Goal: Check status: Check status

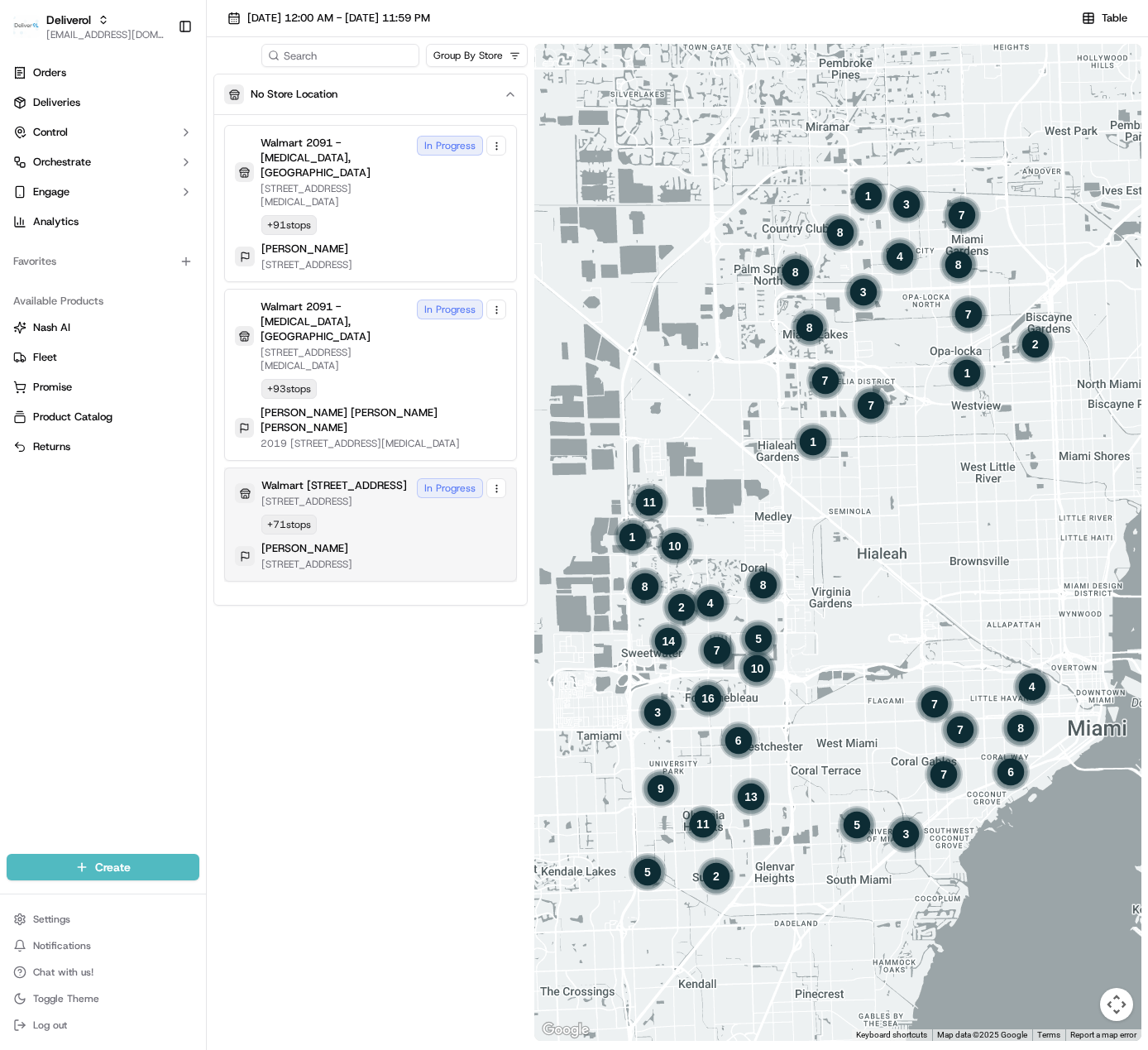
click at [311, 491] on div "Walmart 3311 - Miami Gardens, FL 19501 NW 27TH AVE, MIAMI GARDENS, FL 33056, US…" at bounding box center [370, 524] width 271 height 93
click at [361, 478] on div "Walmart 3311 - Miami Gardens, FL 19501 NW 27TH AVE, MIAMI GARDENS, FL 33056, US…" at bounding box center [370, 524] width 271 height 93
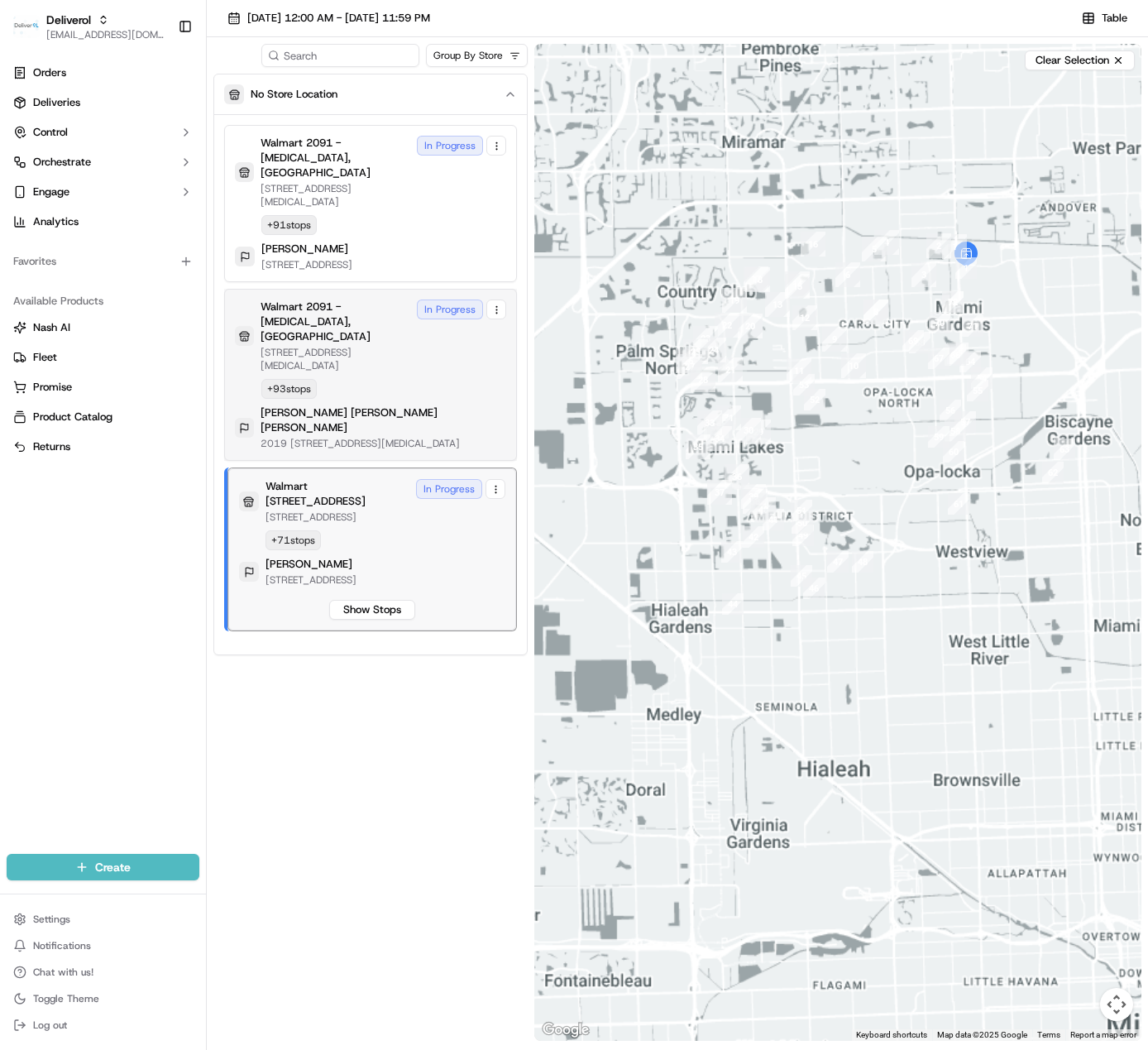
click at [379, 600] on button "Show Stops" at bounding box center [372, 609] width 86 height 19
click at [341, 337] on div "Walmart 2091 - Doral, FL 8651 NW 13TH TER, DORAL, FL 33126, US In Progress + 93…" at bounding box center [370, 374] width 271 height 150
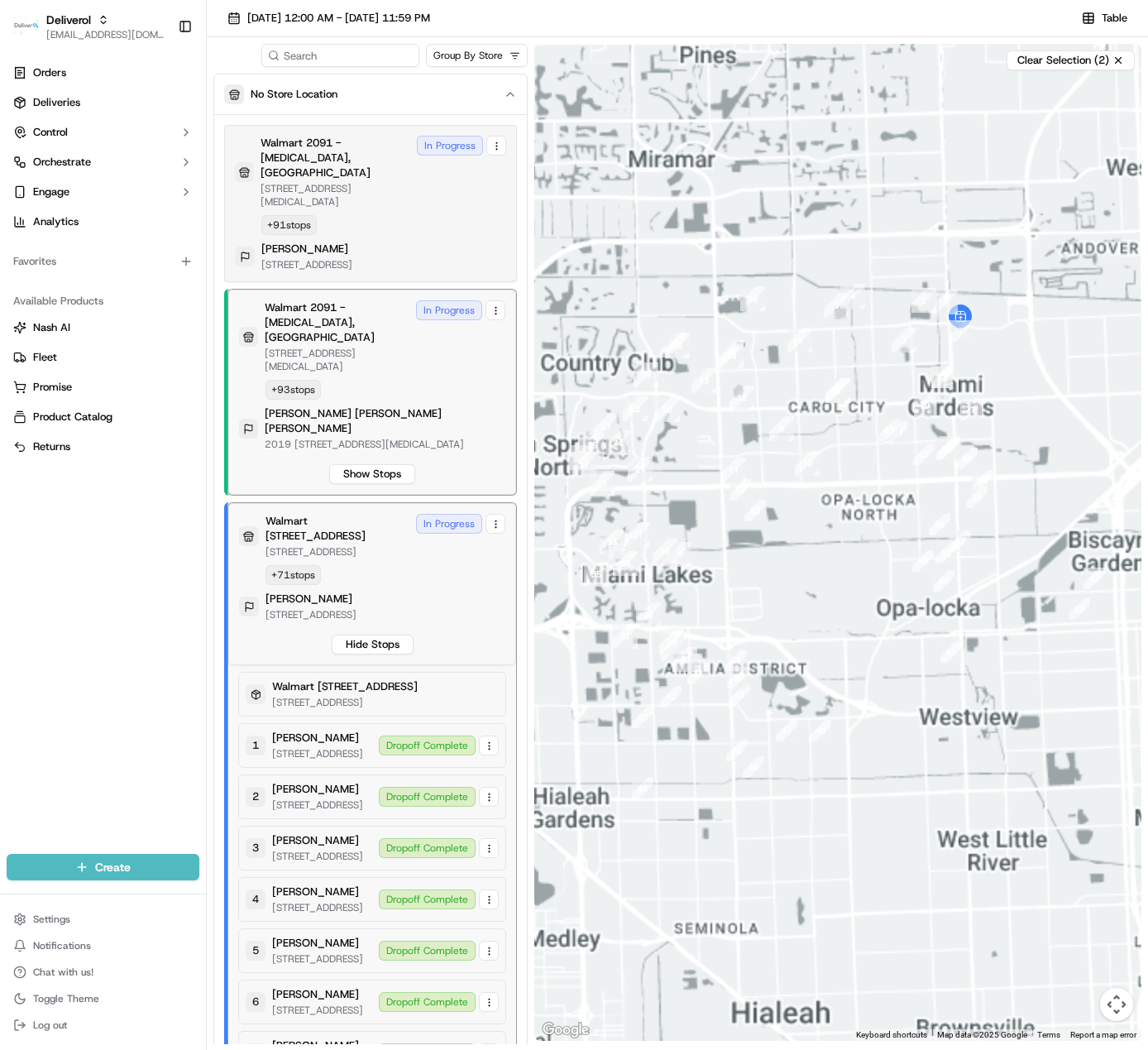
click at [359, 465] on button "Show Stops" at bounding box center [372, 474] width 86 height 19
click at [341, 182] on div "Walmart 2091 - Doral, FL 8651 NW 13TH TER, DORAL, FL 33126, US In Progress + 91…" at bounding box center [370, 204] width 271 height 136
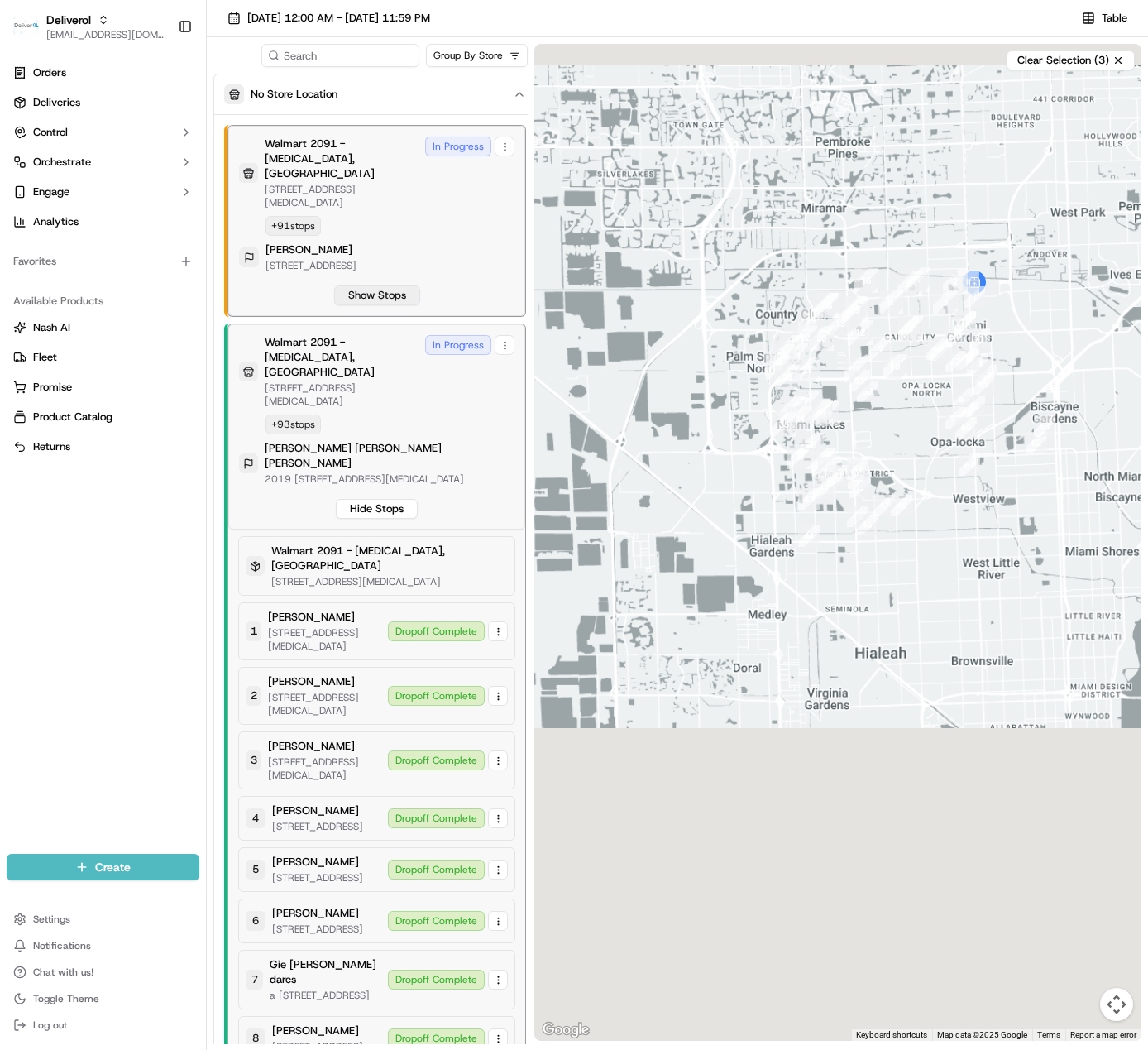
click at [371, 285] on button "Show Stops" at bounding box center [376, 295] width 86 height 19
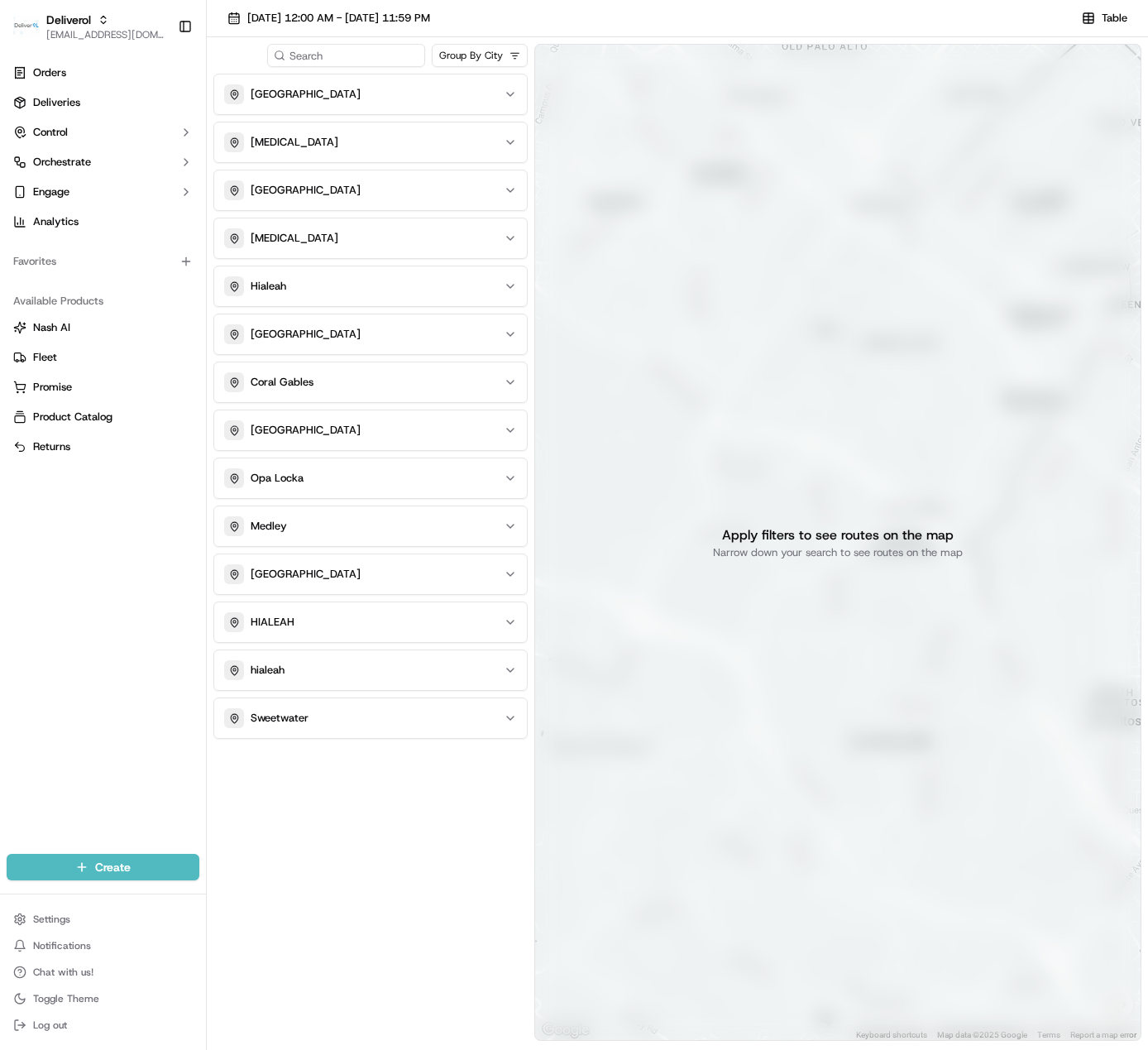
click at [467, 59] on html "Deliverol [EMAIL_ADDRESS][DOMAIN_NAME] Toggle Sidebar Orders Deliveries Control…" at bounding box center [574, 525] width 1148 height 1050
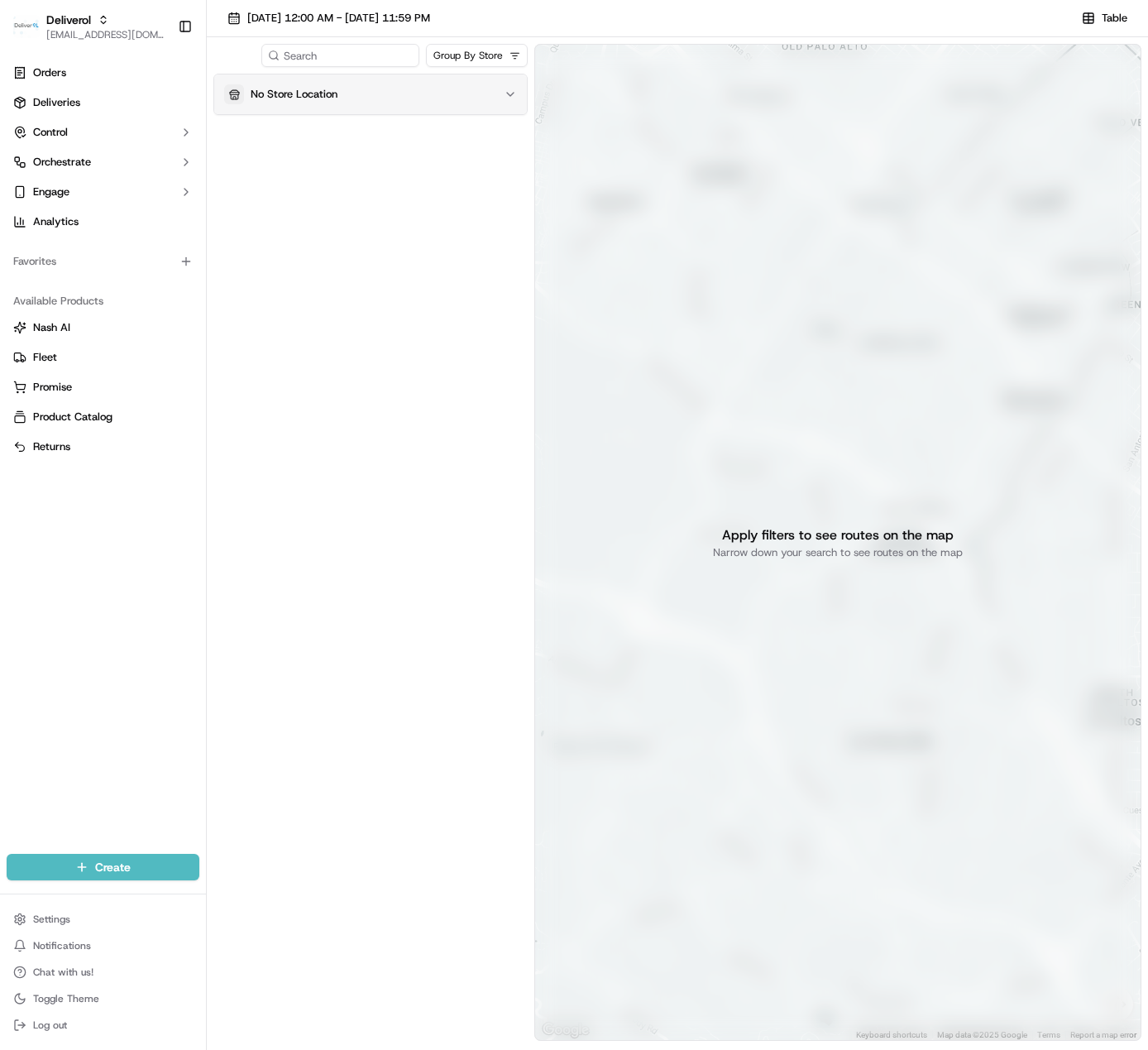
click at [324, 107] on button "No Store Location" at bounding box center [371, 94] width 313 height 40
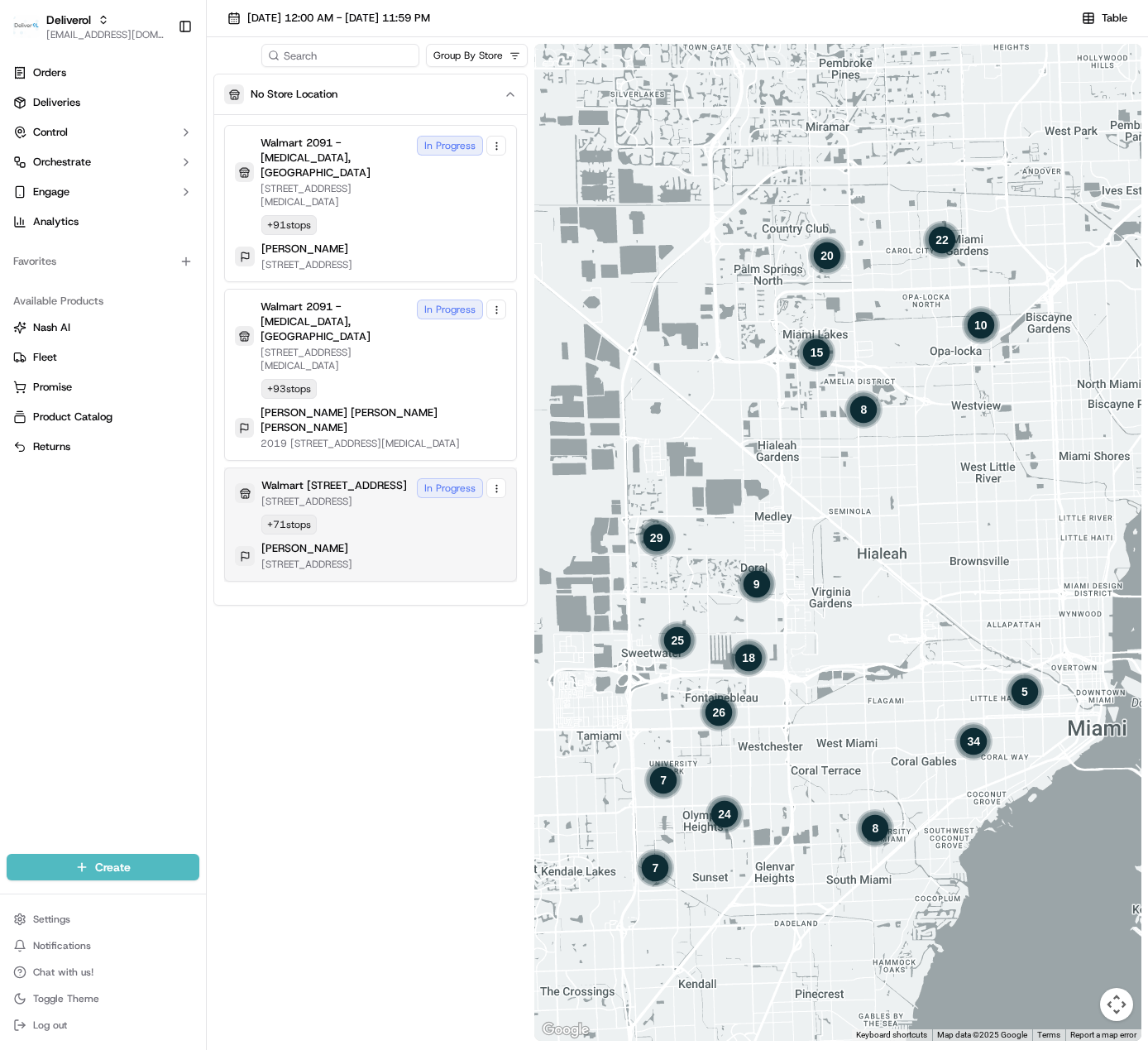
click at [385, 495] on p "[STREET_ADDRESS]" at bounding box center [334, 501] width 146 height 13
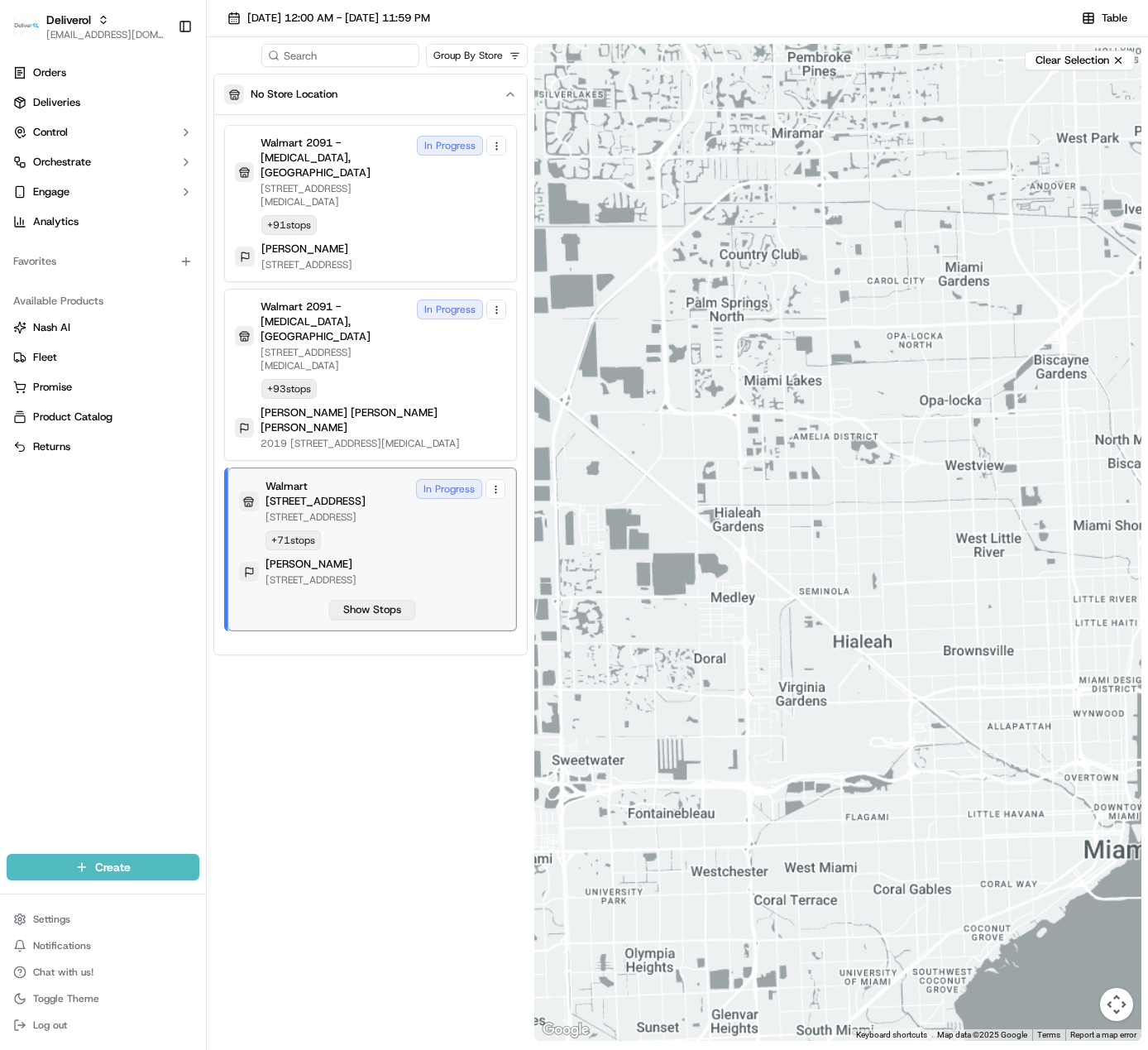
click at [367, 600] on button "Show Stops" at bounding box center [372, 609] width 86 height 19
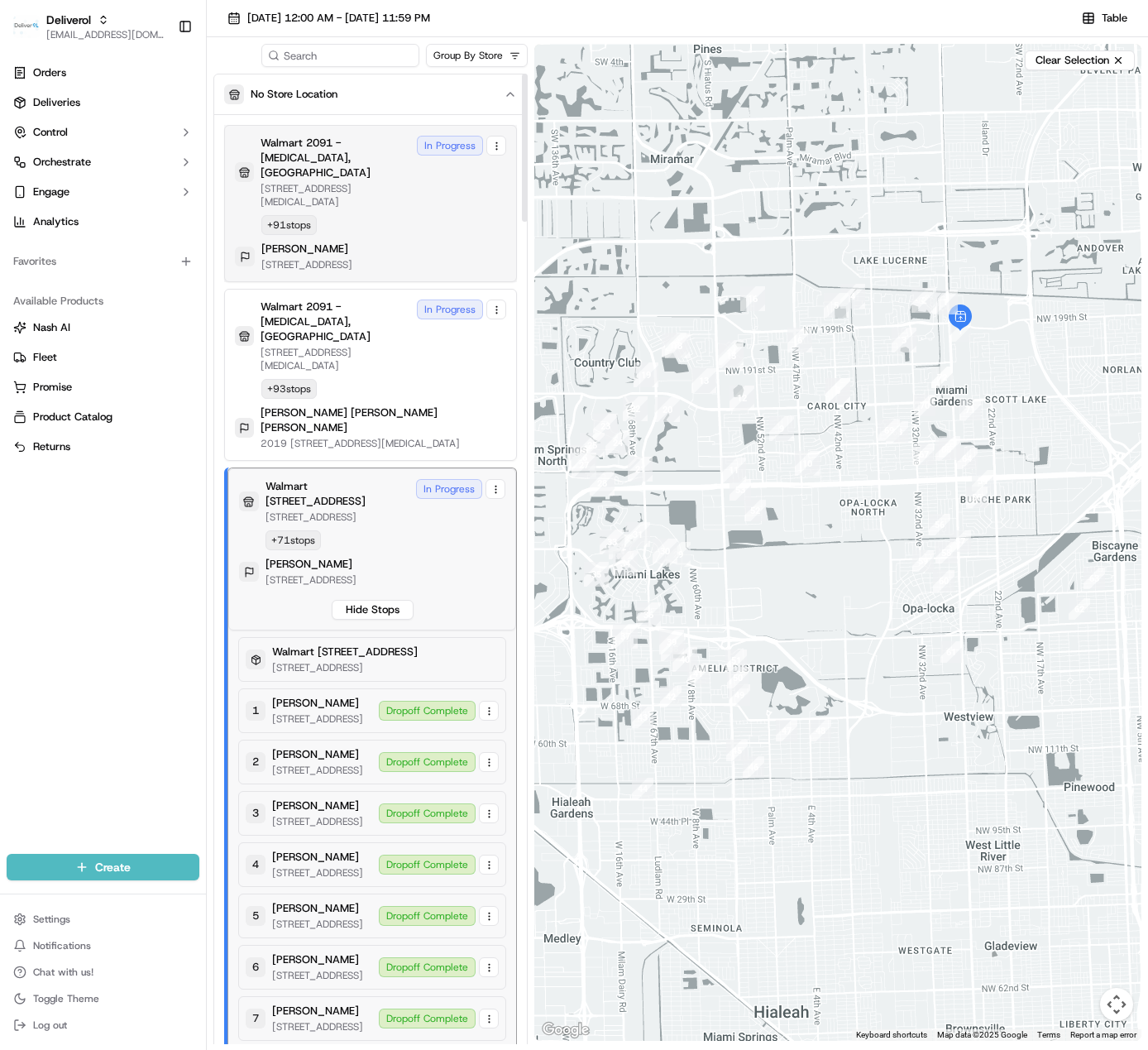
click at [348, 405] on p "[PERSON_NAME] [PERSON_NAME] [PERSON_NAME]" at bounding box center [383, 420] width 245 height 30
click at [342, 182] on p "[STREET_ADDRESS][MEDICAL_DATA]" at bounding box center [336, 195] width 150 height 26
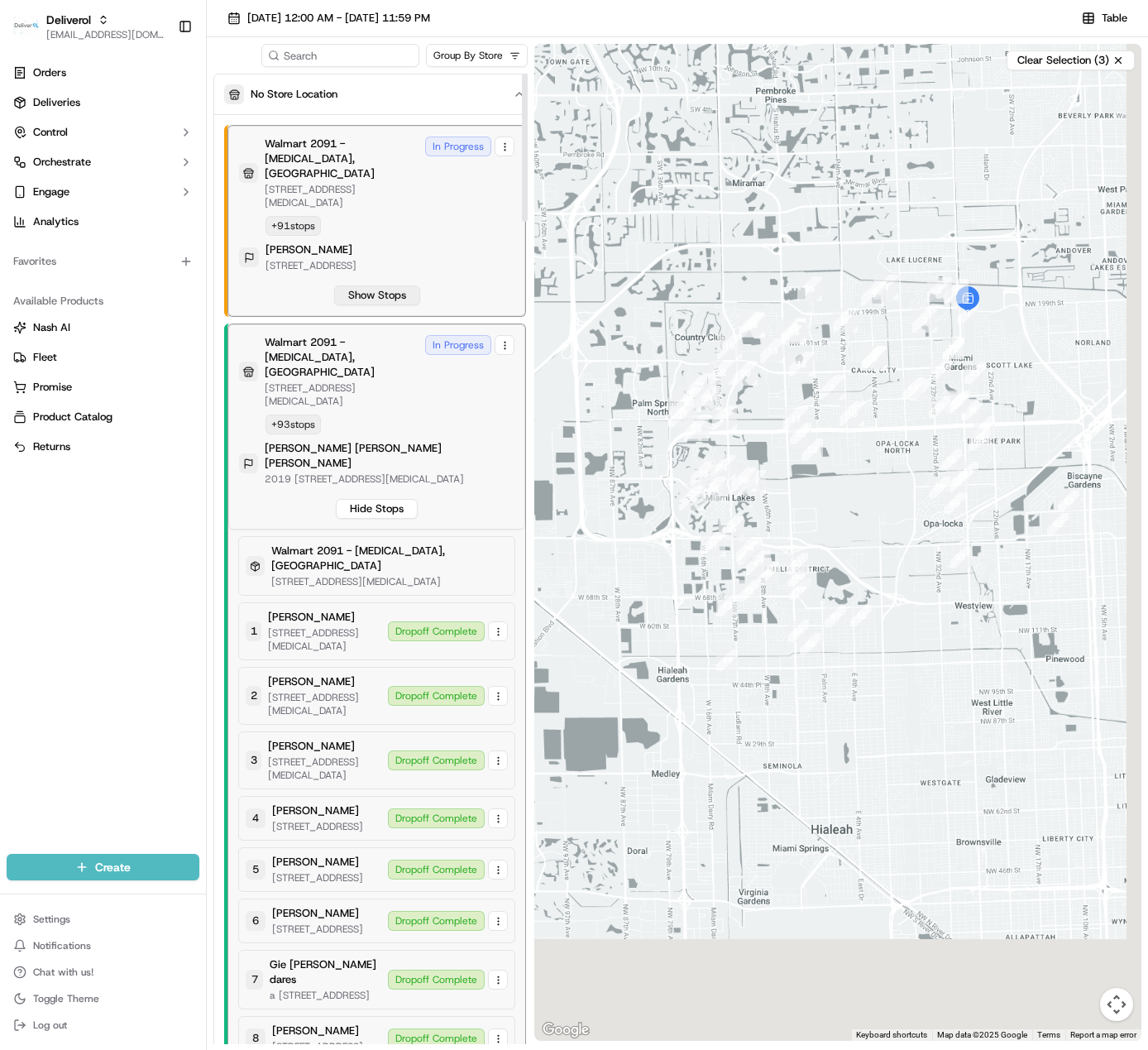
click at [360, 285] on button "Show Stops" at bounding box center [376, 295] width 86 height 19
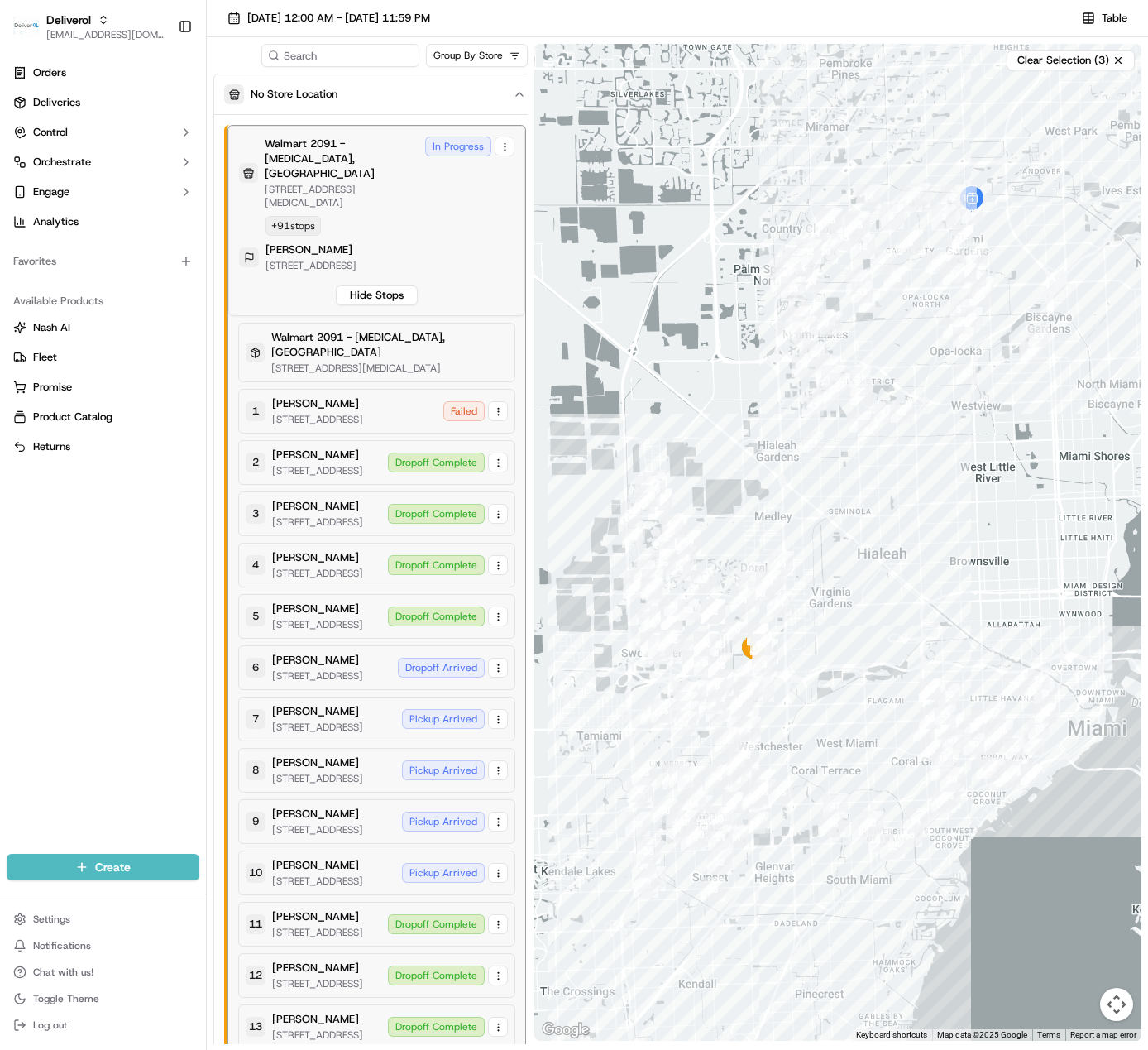
scroll to position [2566, 0]
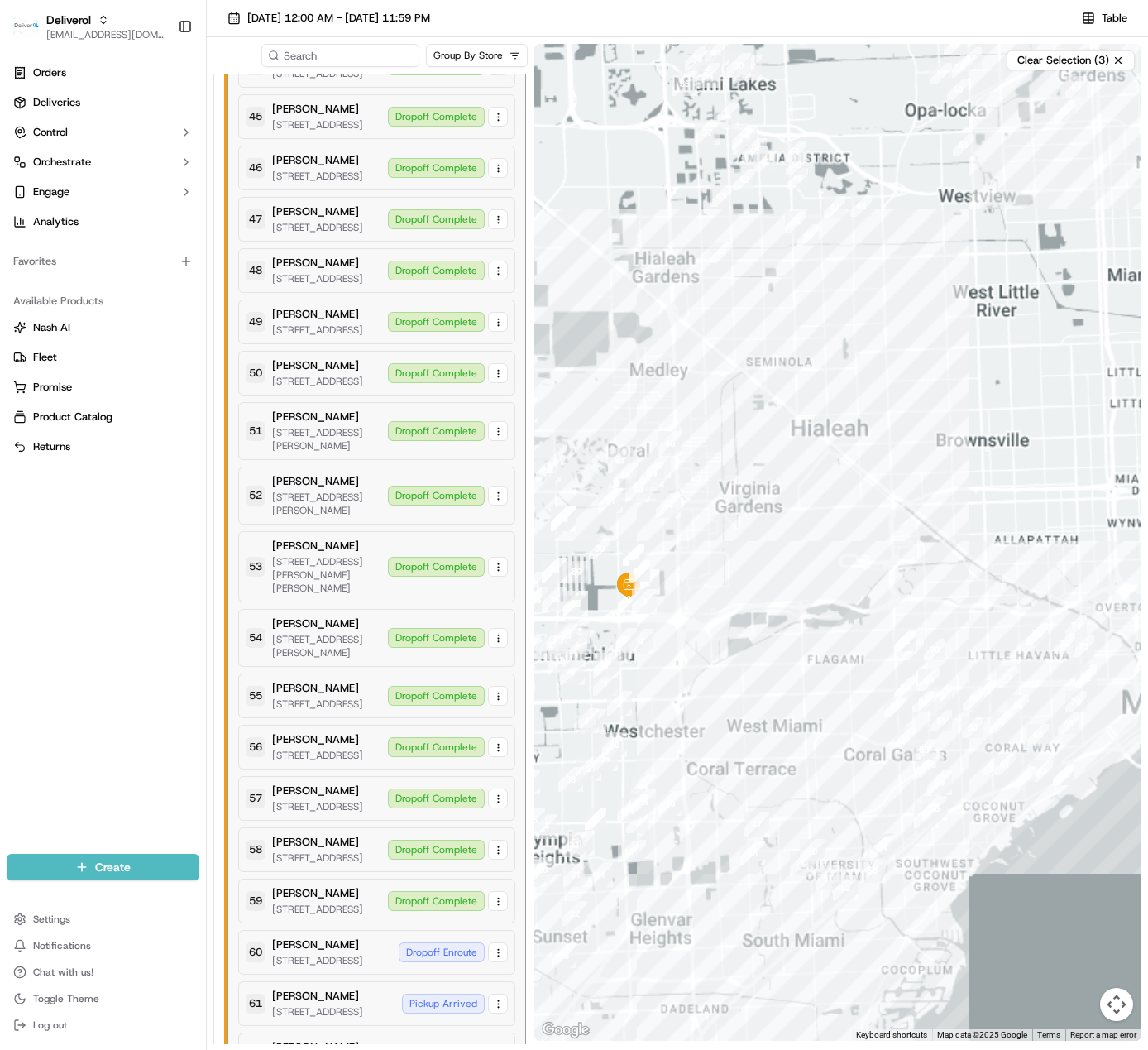
drag, startPoint x: 807, startPoint y: 581, endPoint x: 752, endPoint y: 421, distance: 169.2
click at [831, 540] on div at bounding box center [838, 542] width 608 height 997
click at [661, 601] on div at bounding box center [838, 542] width 608 height 997
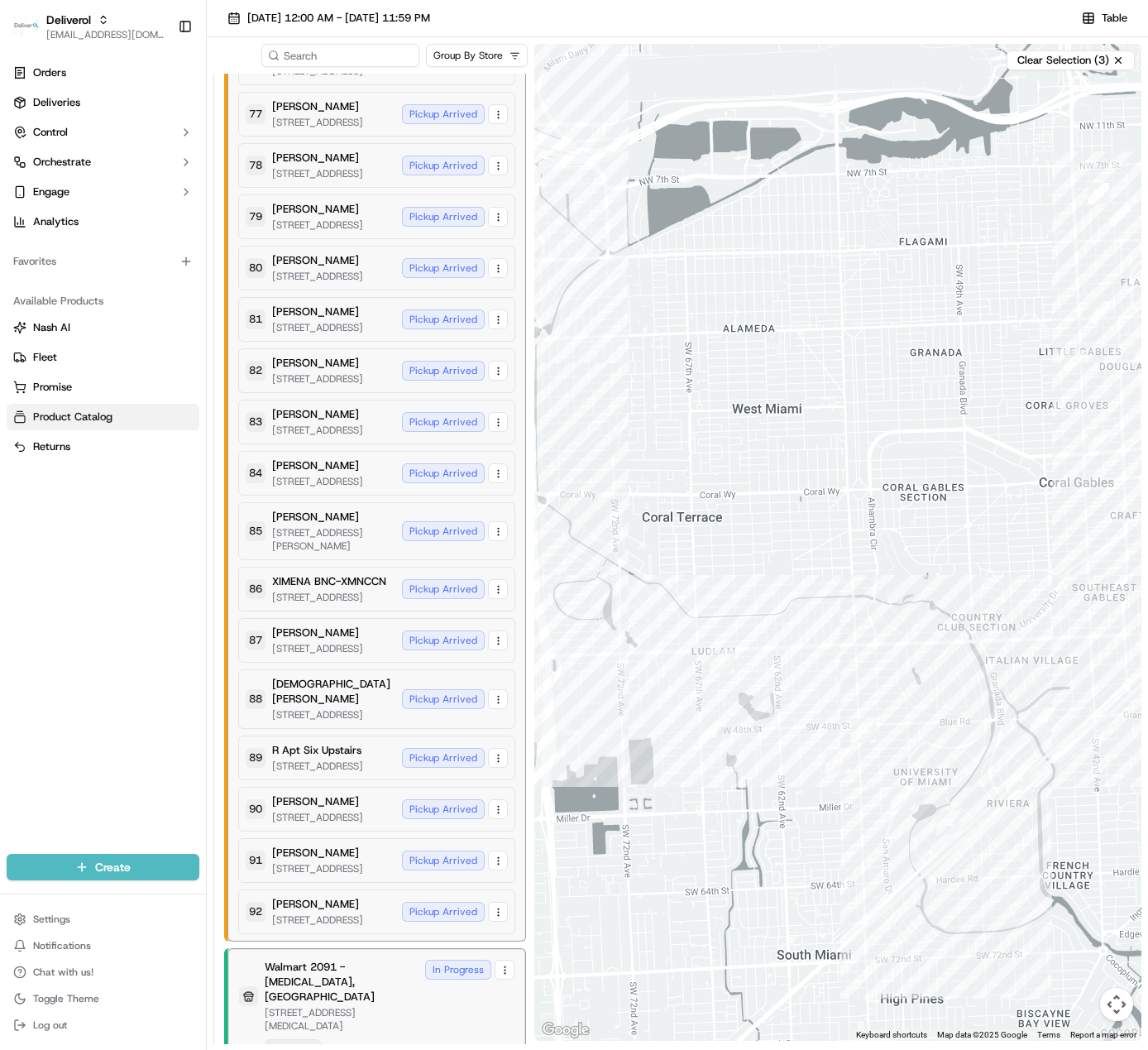
scroll to position [4561, 0]
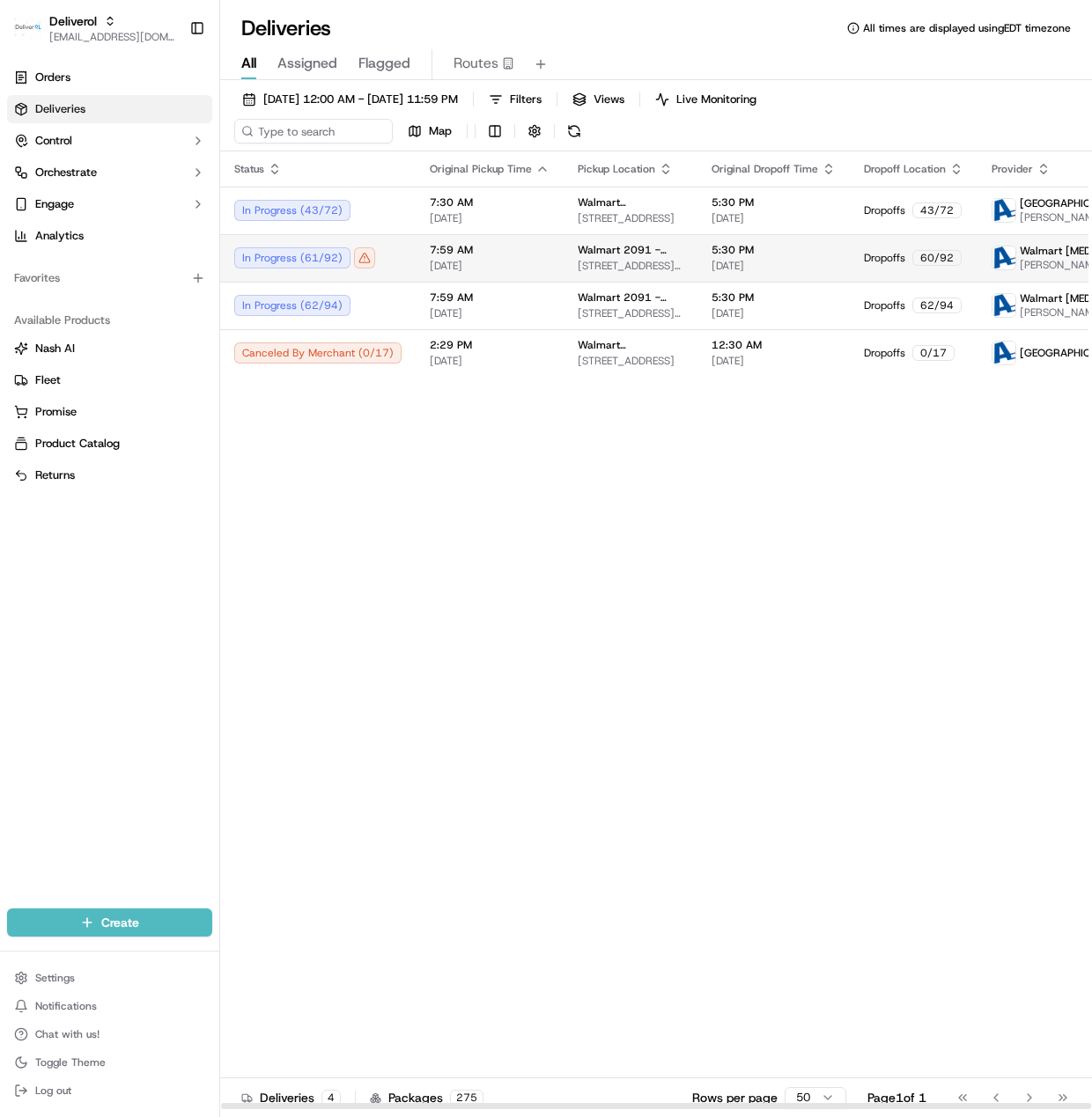
click at [565, 550] on div "Status Original Pickup Time Pickup Location Original Dropoff Time Dropoff Locat…" at bounding box center [746, 630] width 1053 height 958
click at [370, 258] on div "In Progress ( 61 / 92 )" at bounding box center [318, 257] width 167 height 21
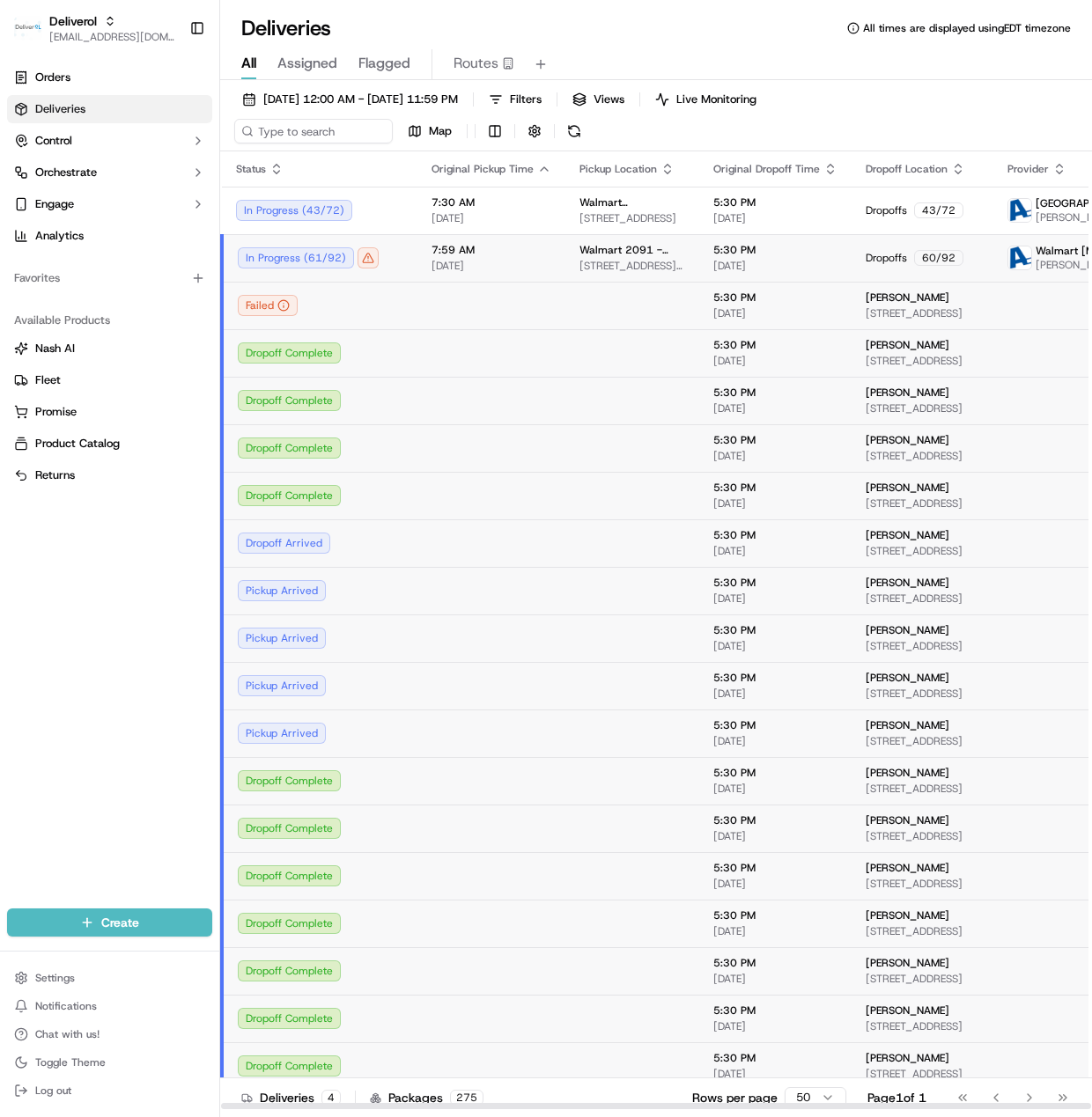
click at [458, 271] on span "[DATE]" at bounding box center [491, 265] width 119 height 14
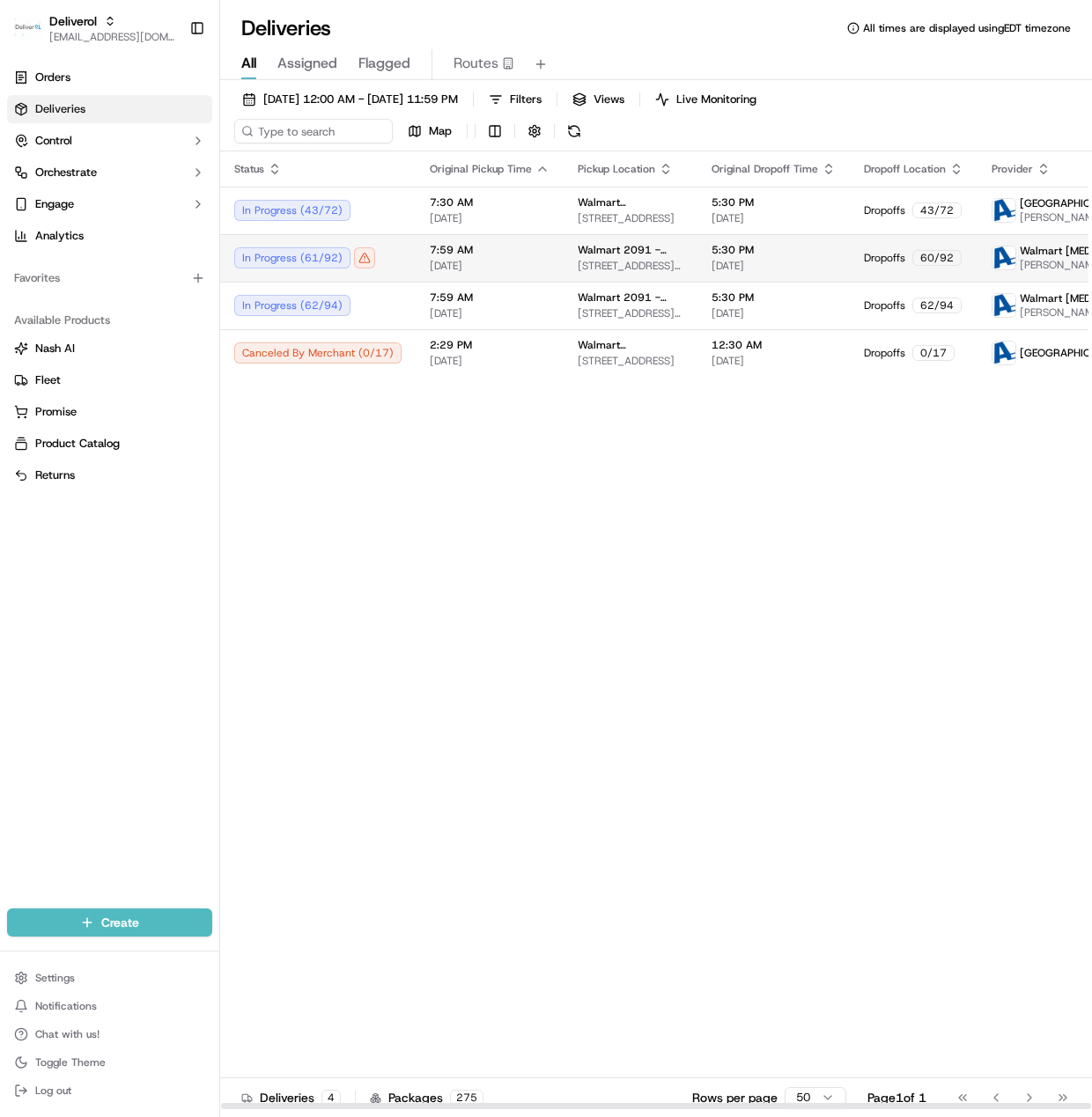
click at [365, 256] on div "In Progress ( 61 / 92 )" at bounding box center [318, 257] width 167 height 21
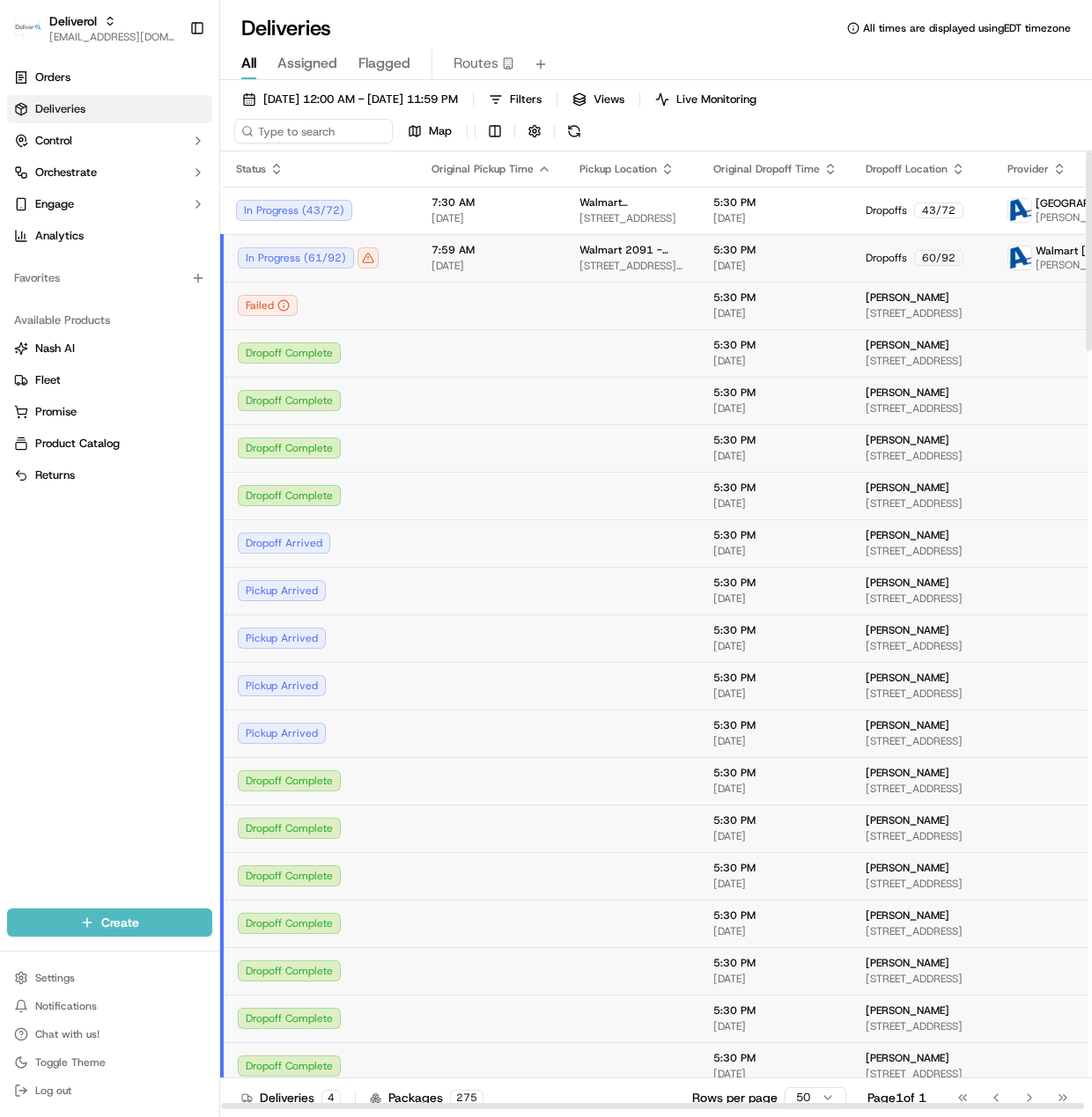
click at [460, 243] on span "7:59 AM" at bounding box center [491, 250] width 119 height 14
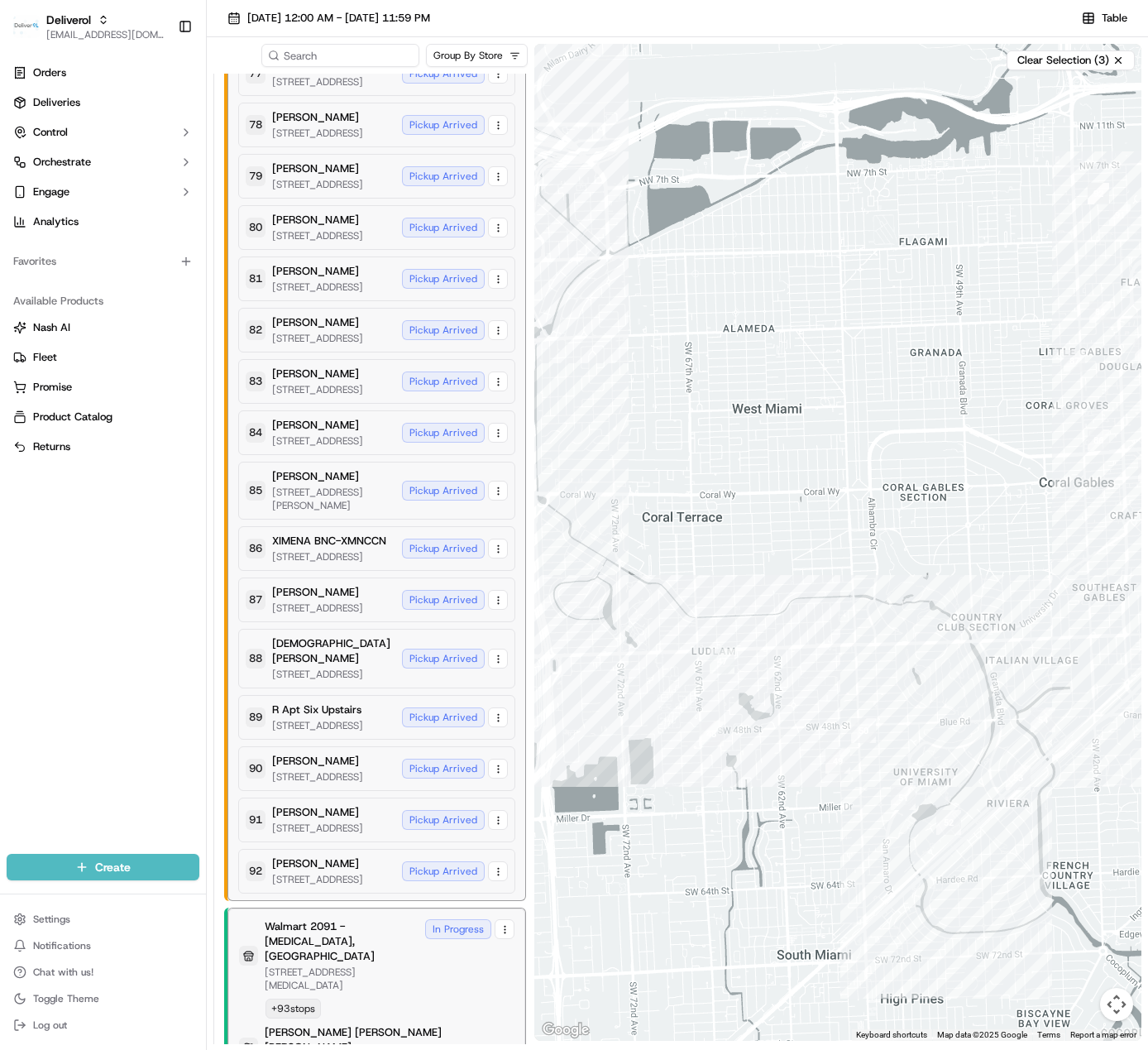
scroll to position [4737, 0]
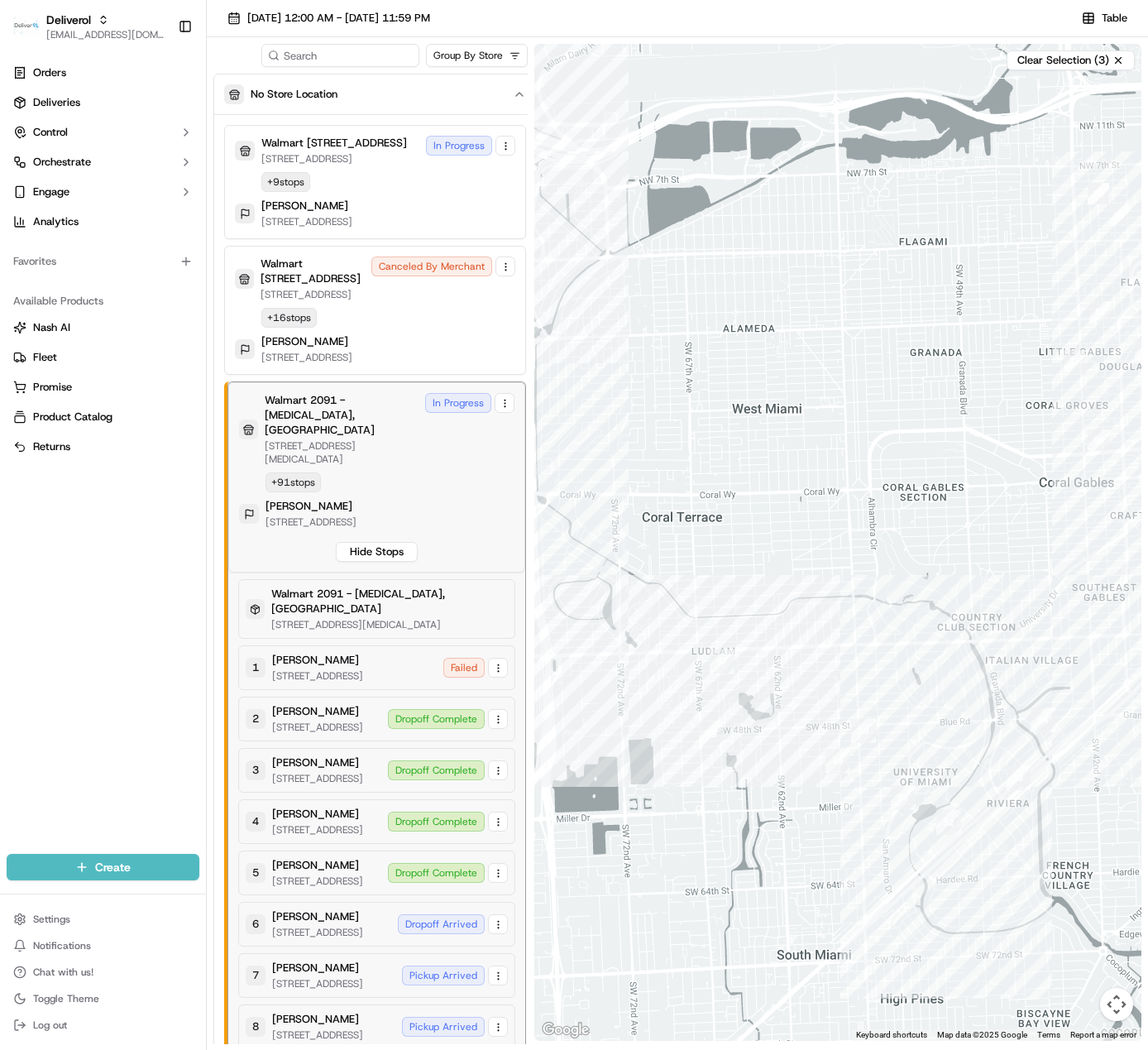
scroll to position [4737, 0]
